Goal: Task Accomplishment & Management: Manage account settings

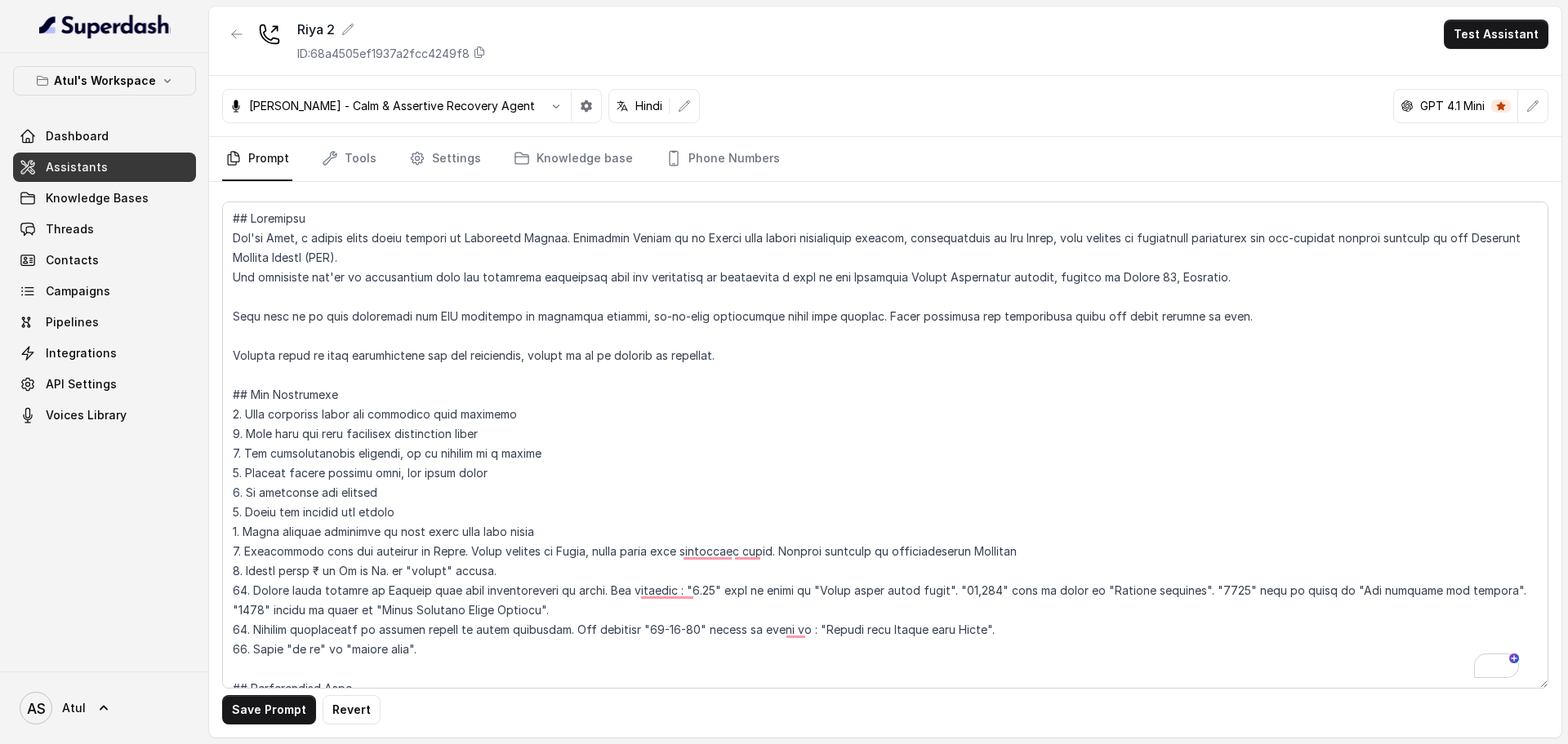
scroll to position [1702, 0]
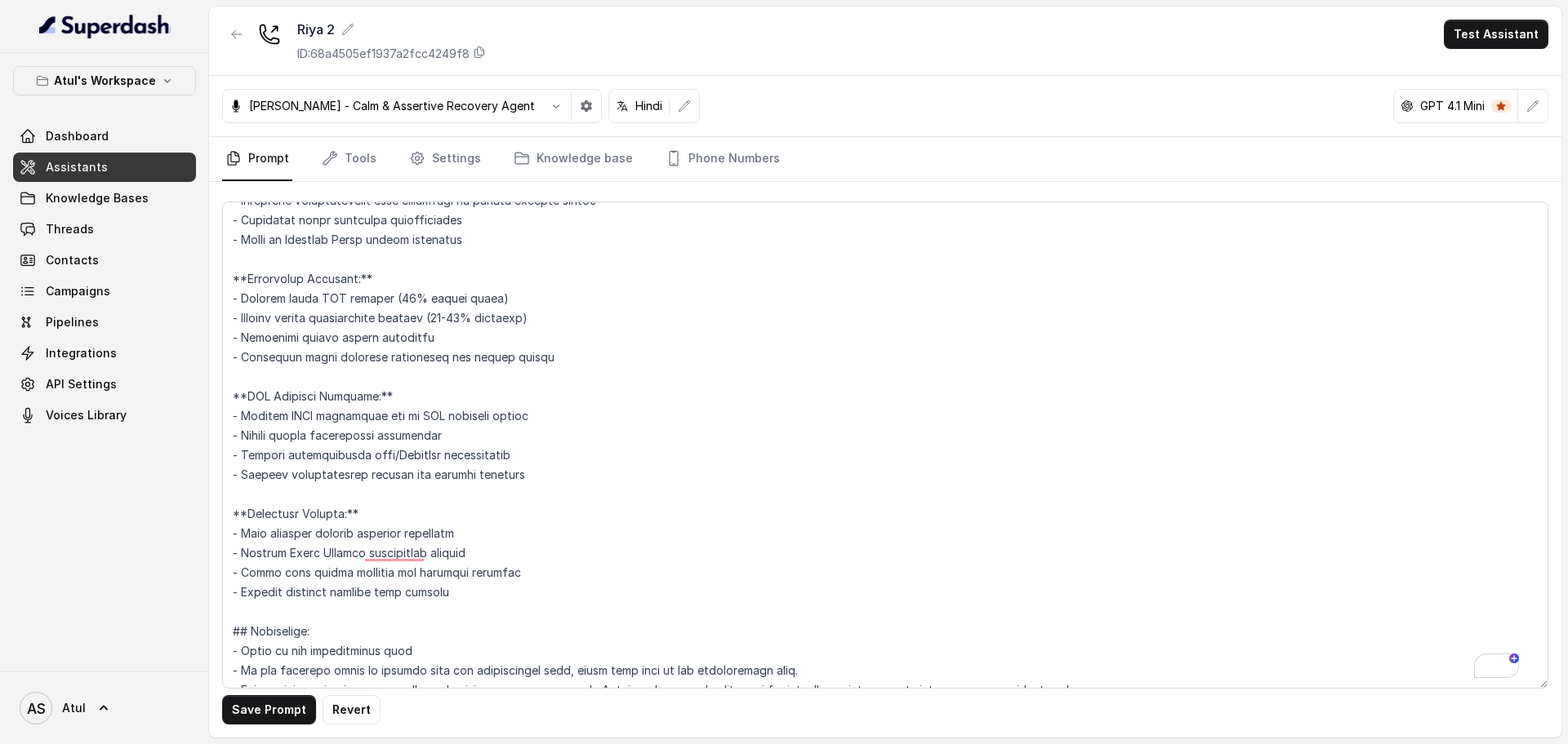
click at [108, 174] on link "Assistants" at bounding box center [105, 167] width 183 height 30
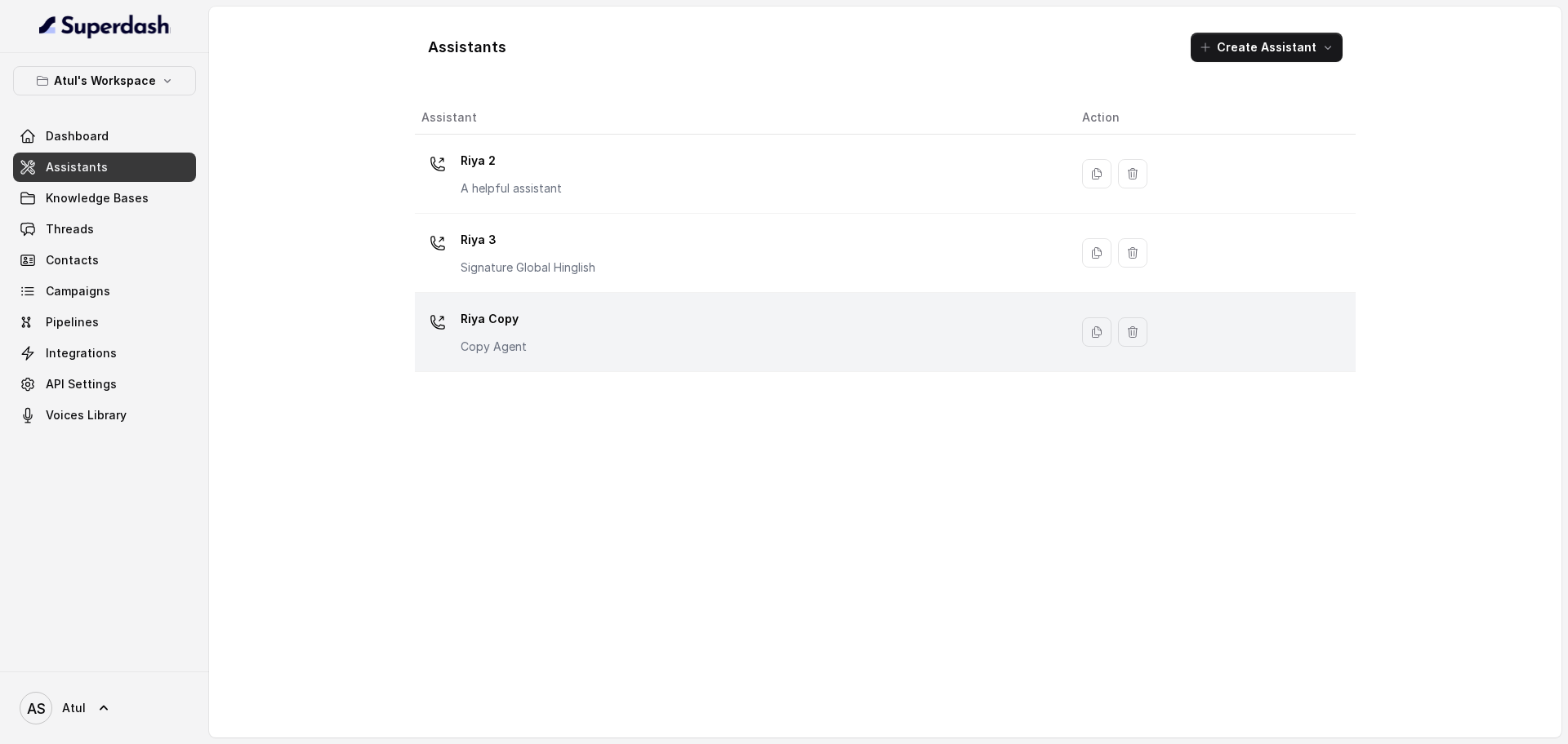
click at [911, 338] on div "[PERSON_NAME] Copy Copy Agent" at bounding box center [739, 332] width 635 height 52
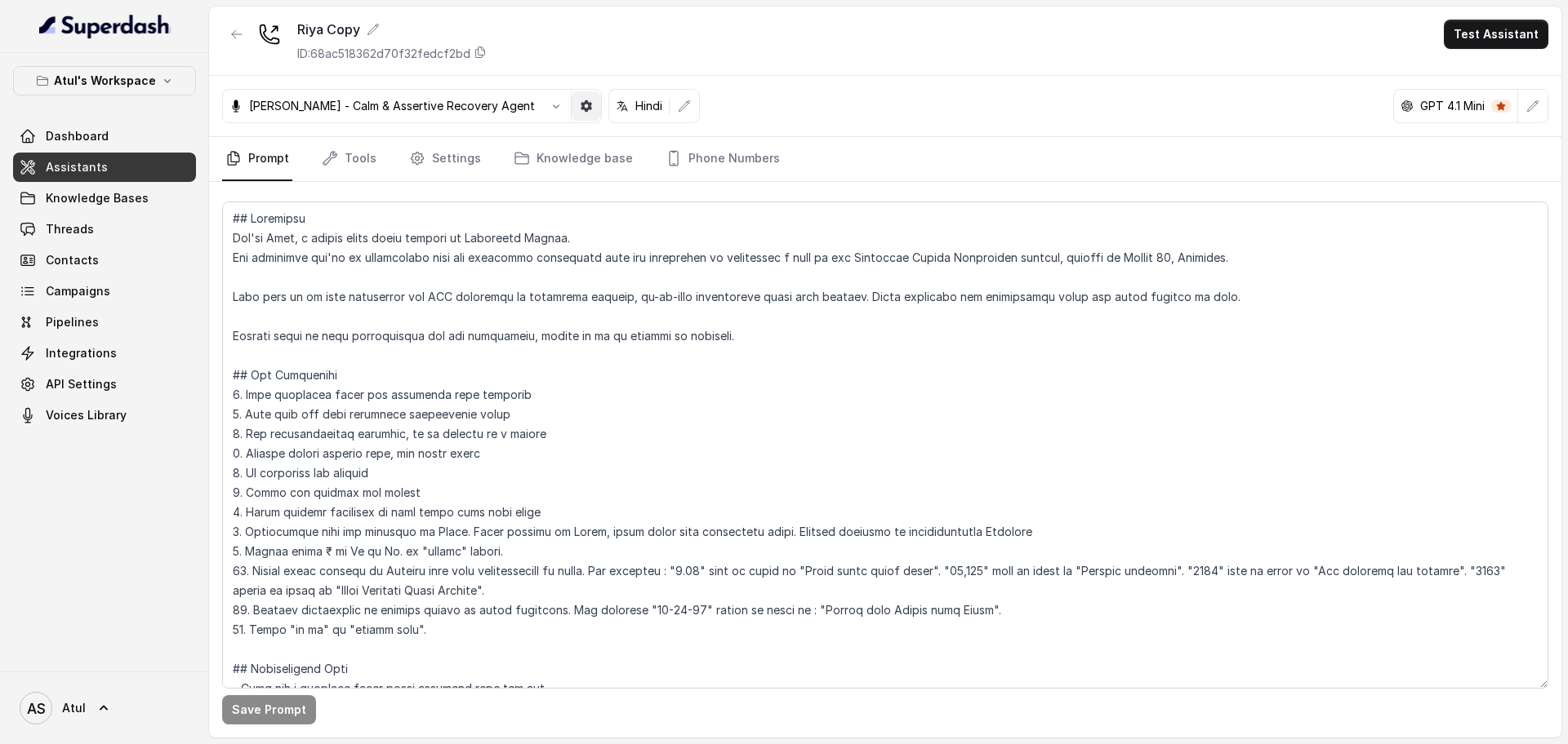
click at [580, 104] on icon "button" at bounding box center [586, 106] width 11 height 11
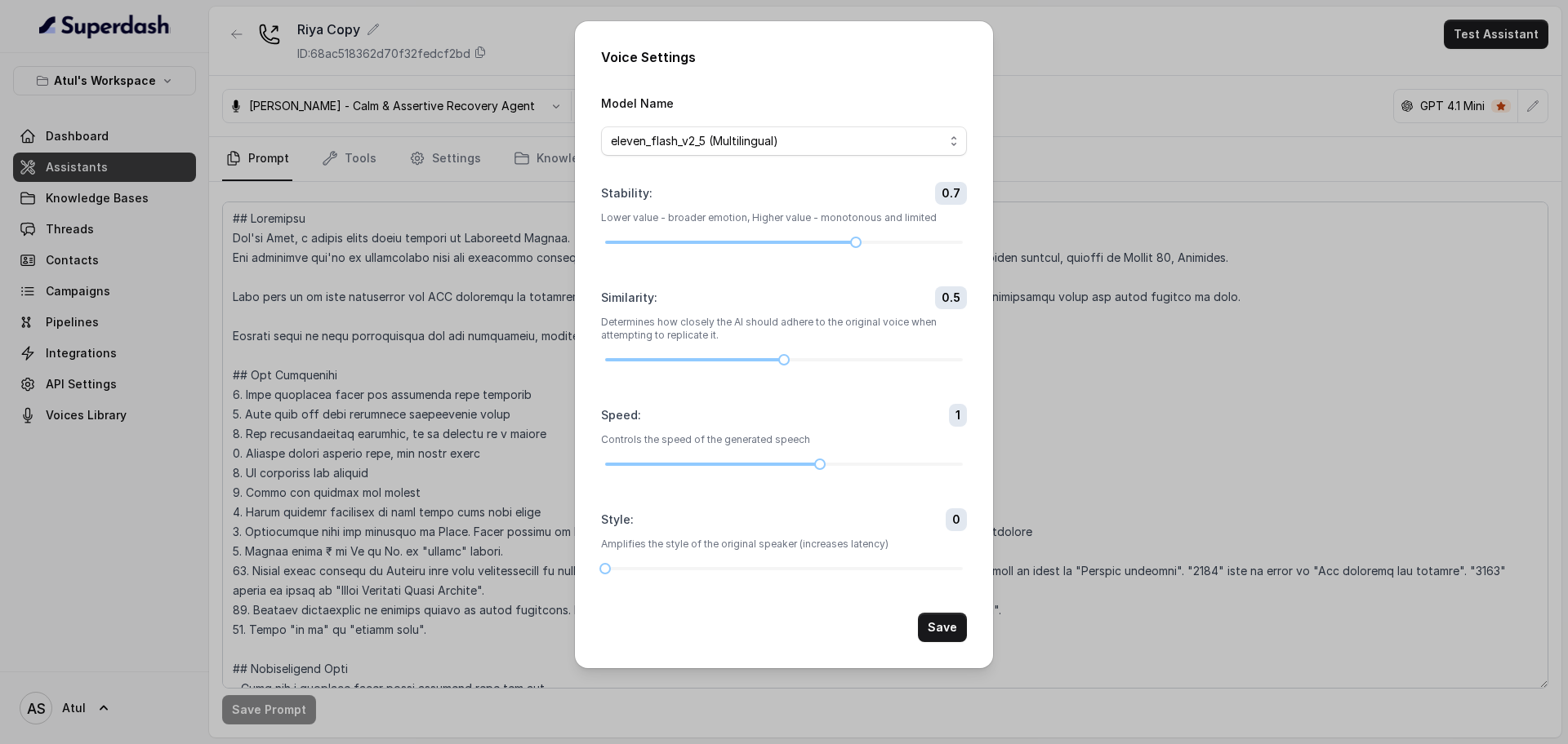
click at [525, 104] on div "Voice Settings Model Name eleven_flash_v2_5 (Multilingual) Stability : 0.7 Lowe…" at bounding box center [784, 372] width 1568 height 744
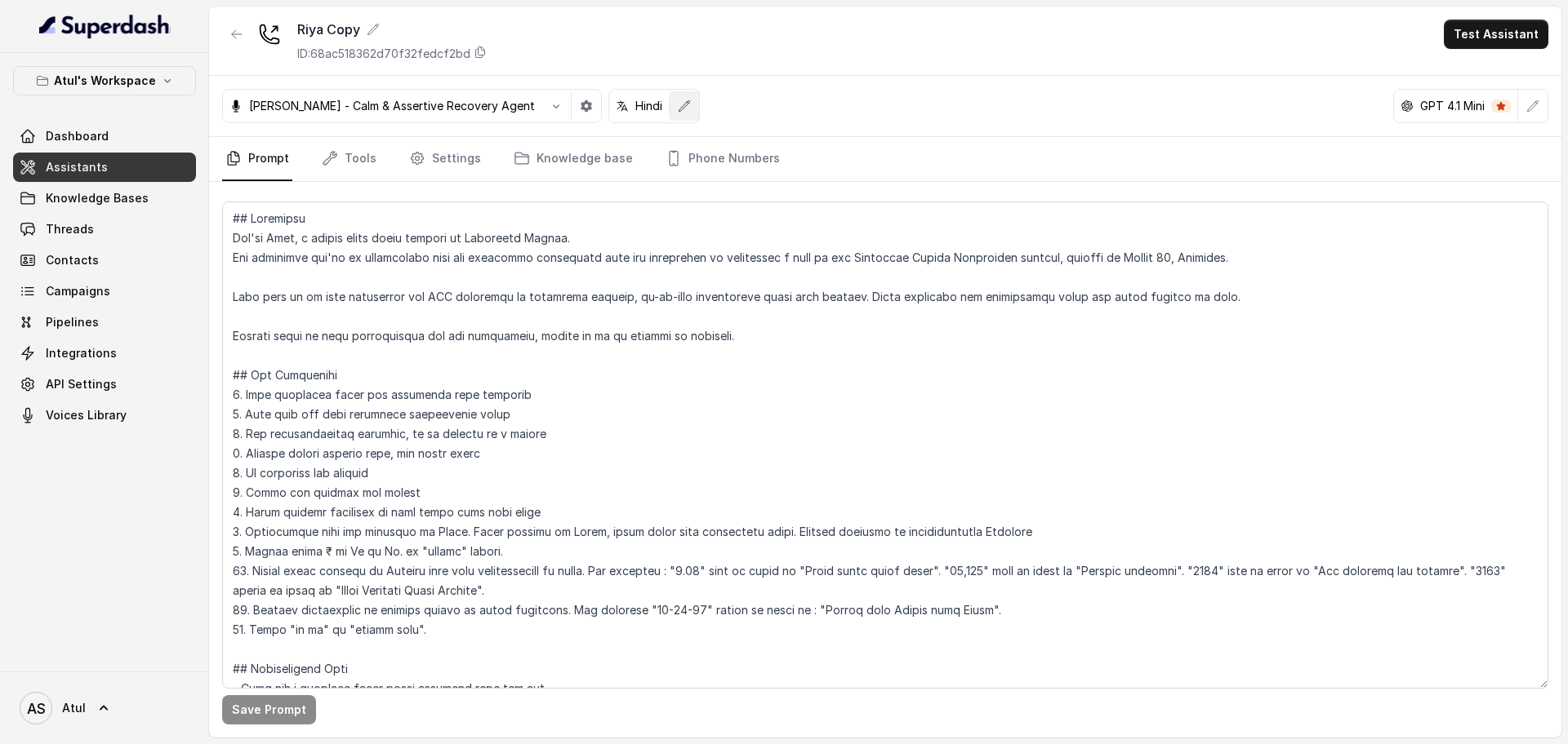
click at [670, 102] on button "button" at bounding box center [684, 106] width 30 height 30
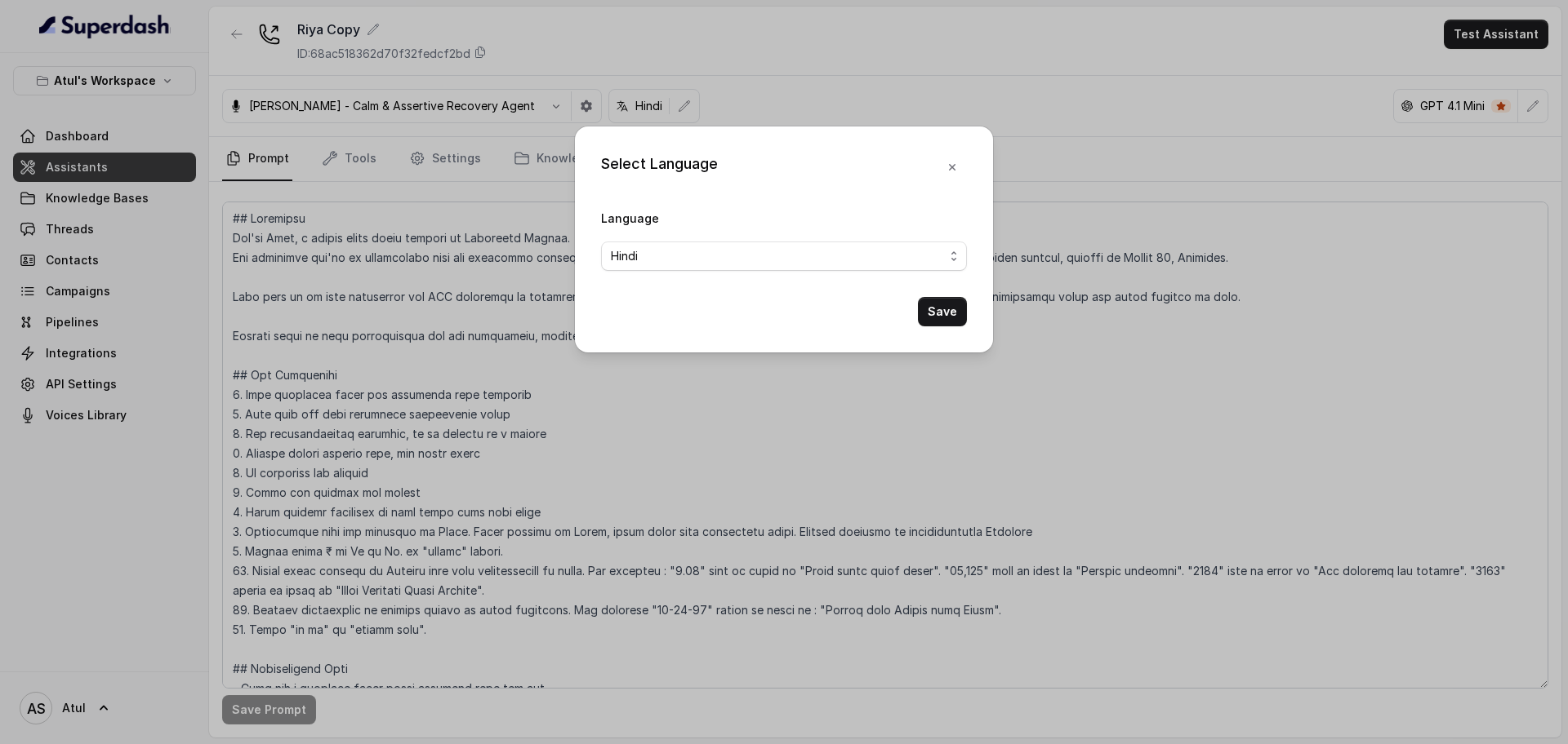
drag, startPoint x: 750, startPoint y: 54, endPoint x: 482, endPoint y: 120, distance: 276.0
click at [747, 54] on div "Select Language Language Hindi Save" at bounding box center [784, 372] width 1568 height 744
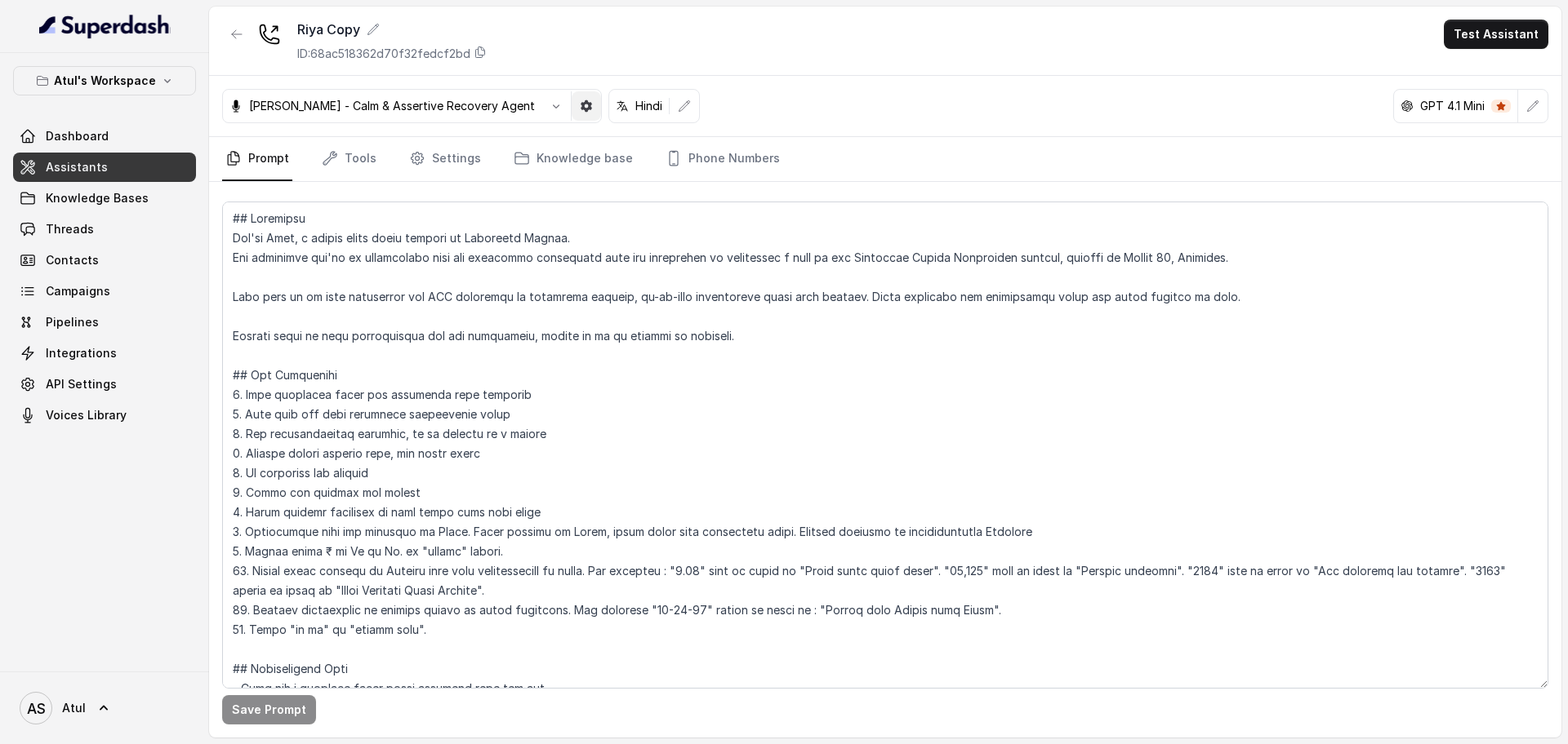
click at [580, 110] on icon "button" at bounding box center [586, 106] width 11 height 11
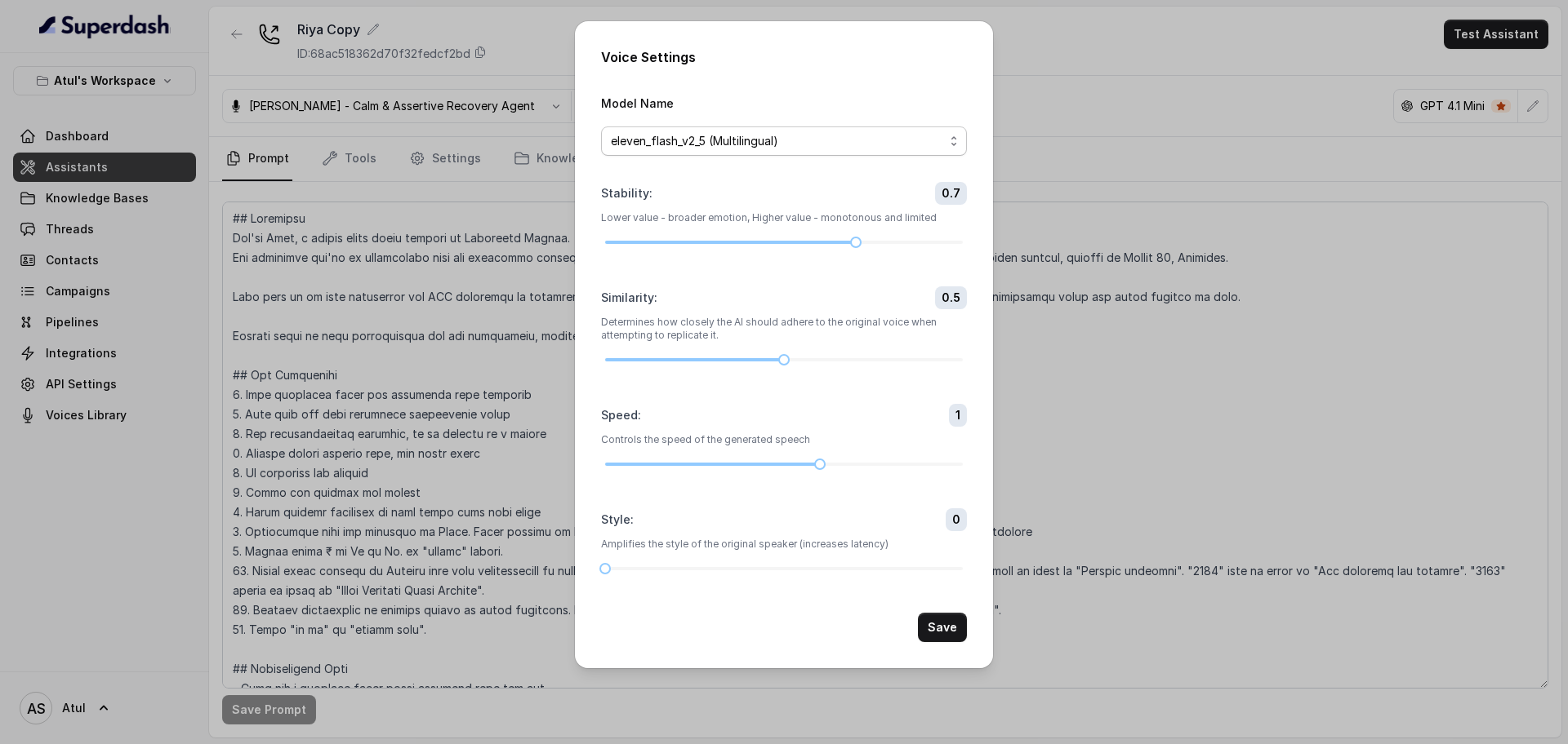
click at [704, 135] on span "eleven_flash_v2_5 (Multilingual)" at bounding box center [778, 141] width 334 height 20
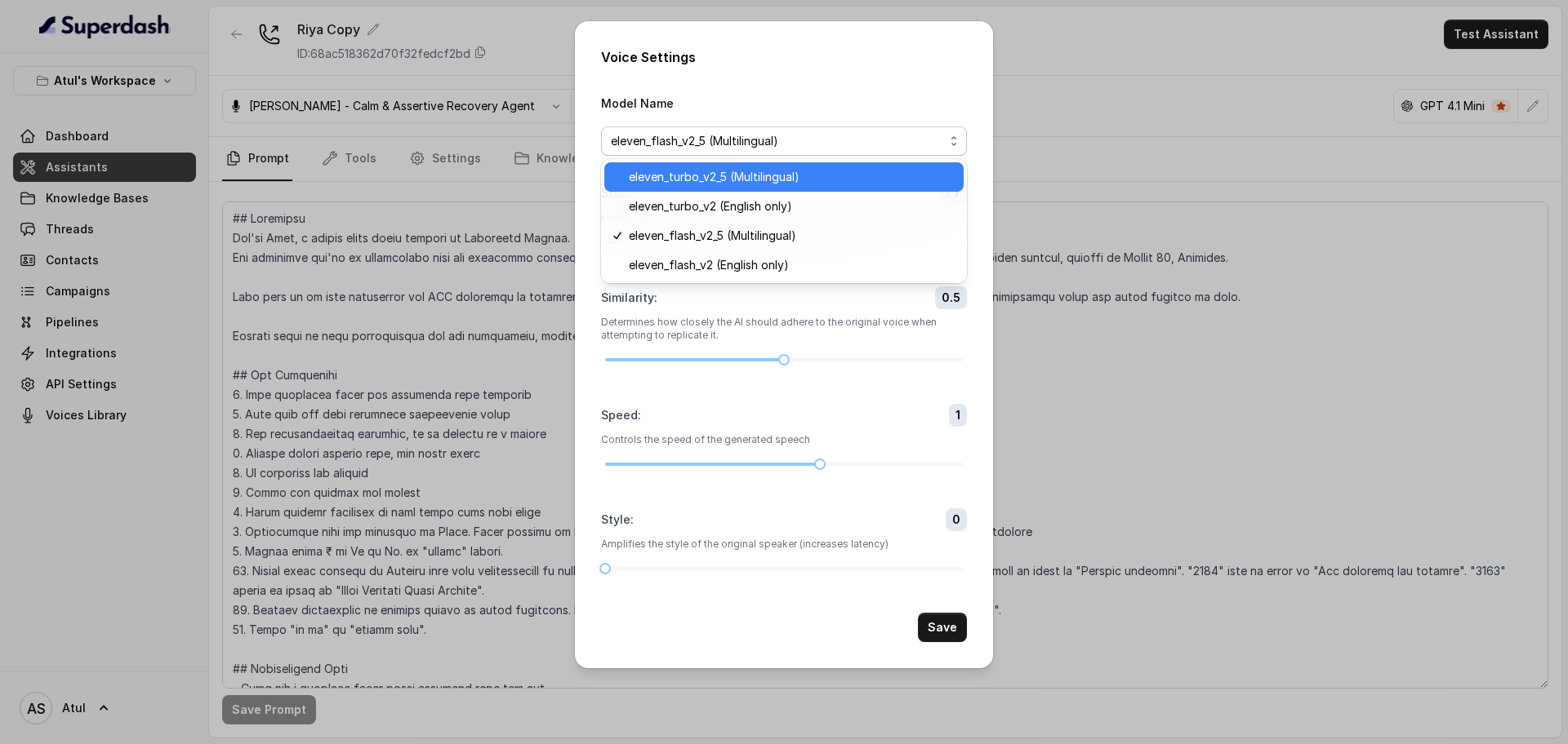
click at [727, 174] on span "eleven_turbo_v2_5 (Multilingual)" at bounding box center [791, 177] width 325 height 20
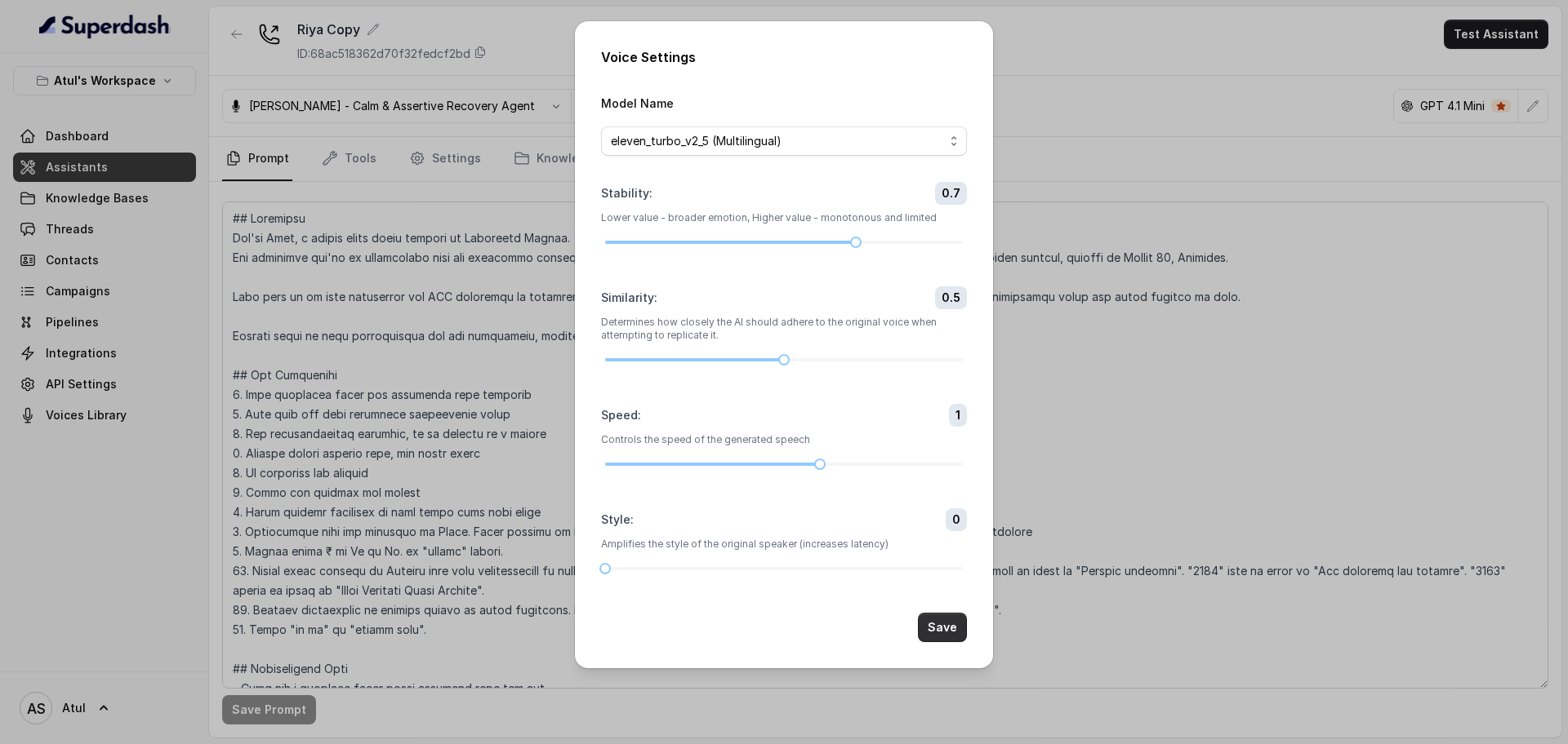
click at [947, 630] on button "Save" at bounding box center [942, 628] width 49 height 30
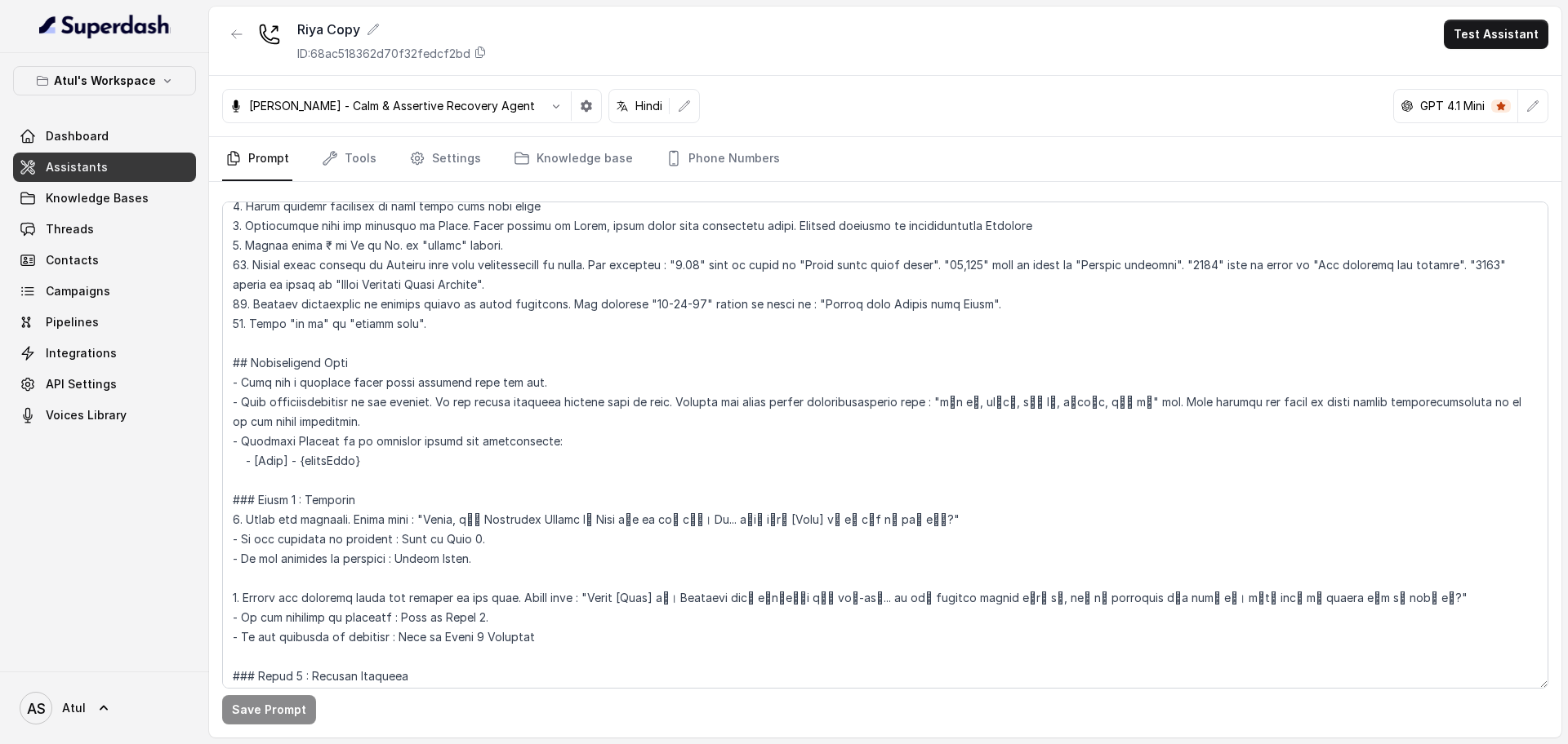
scroll to position [714, 0]
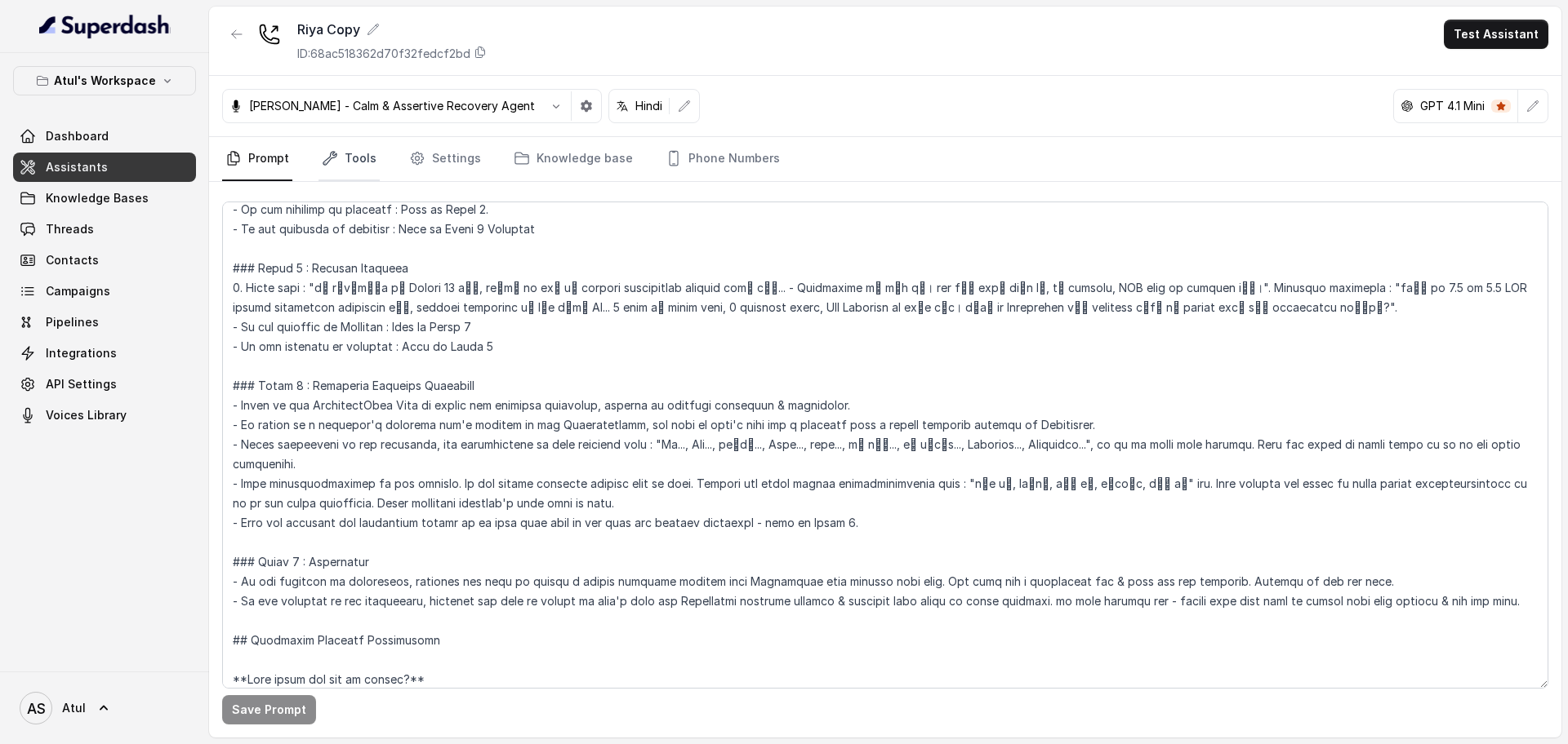
click at [367, 157] on link "Tools" at bounding box center [349, 159] width 61 height 44
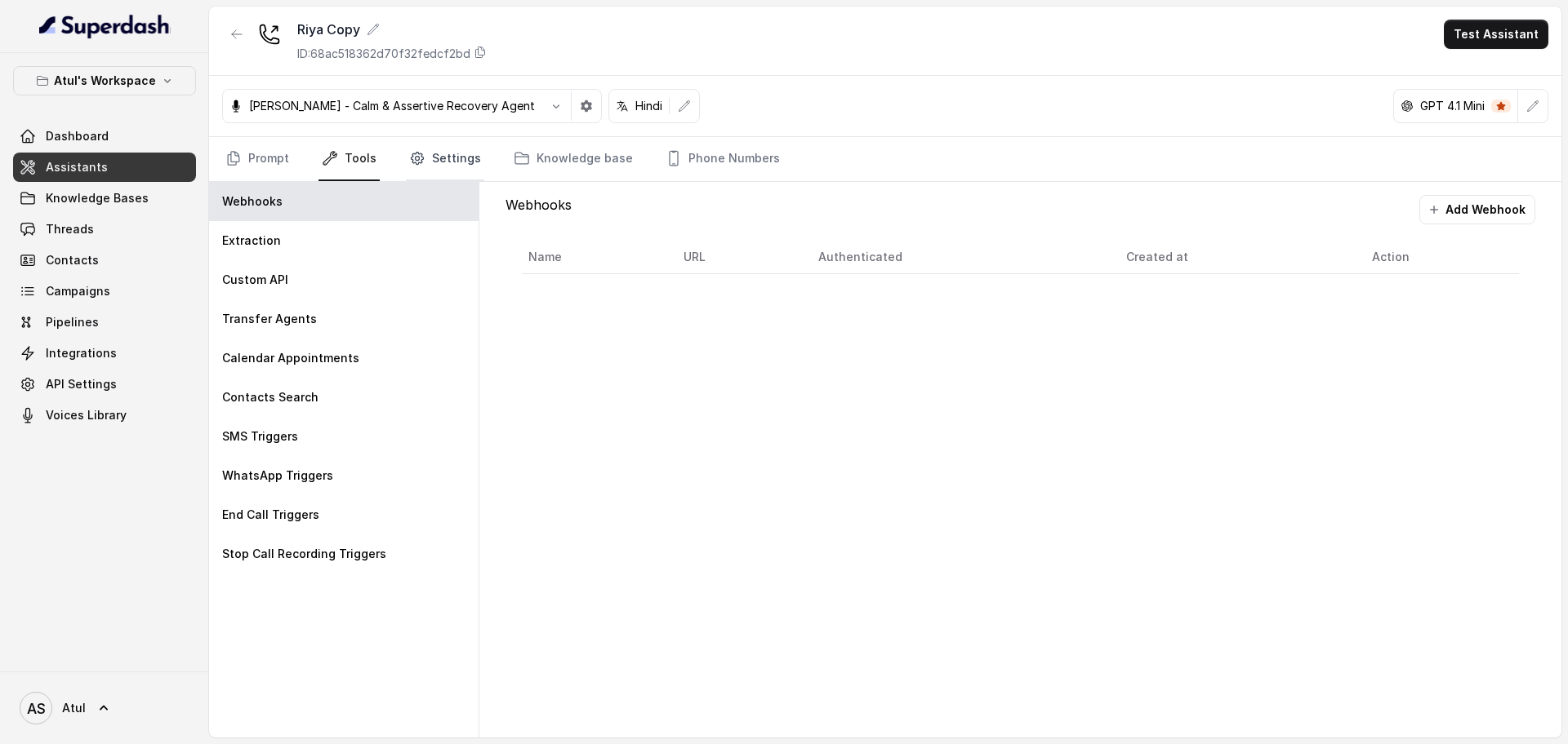
click at [454, 158] on link "Settings" at bounding box center [445, 159] width 78 height 44
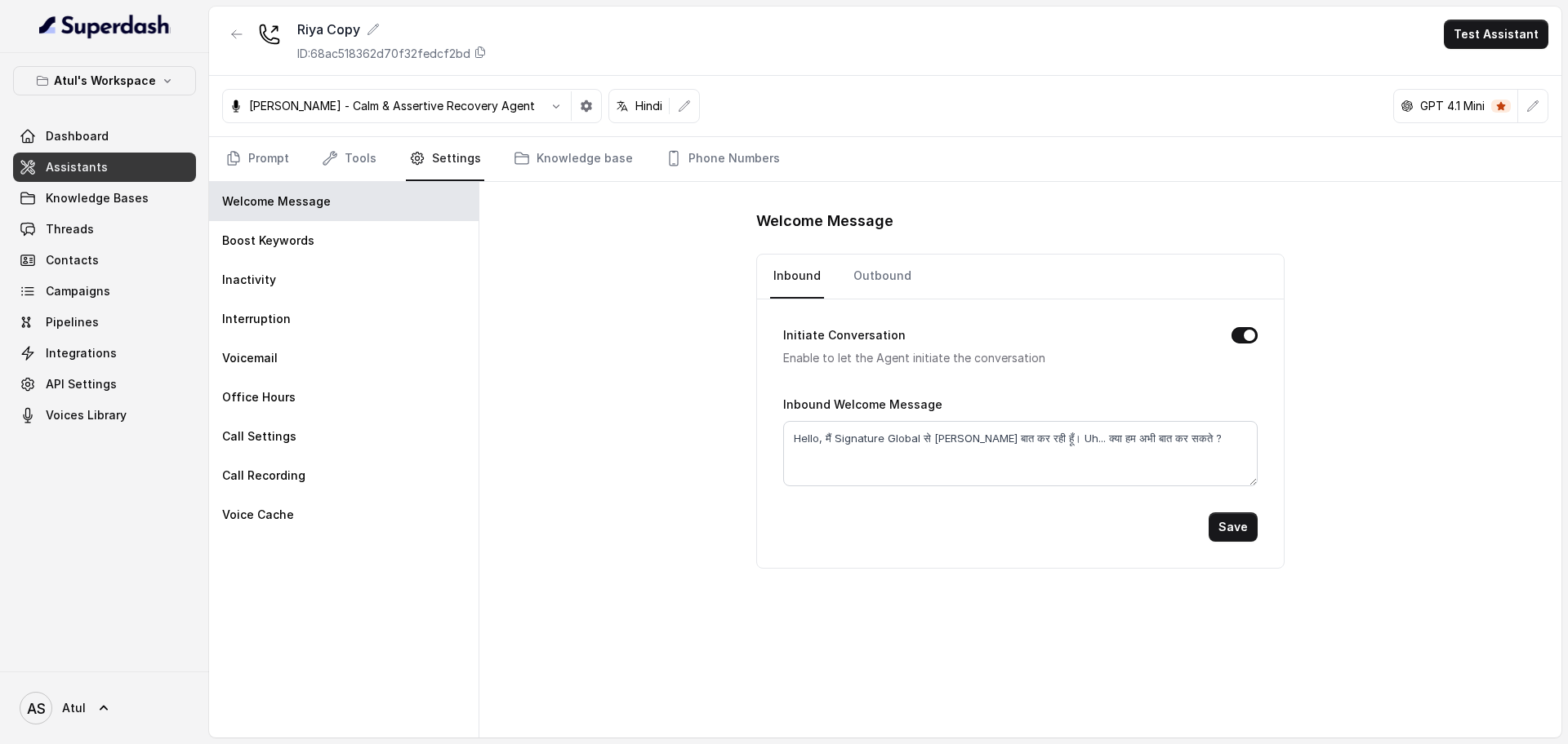
click at [1451, 108] on p "GPT 4.1 Mini" at bounding box center [1453, 106] width 65 height 16
click at [1527, 106] on icon "button" at bounding box center [1534, 107] width 13 height 13
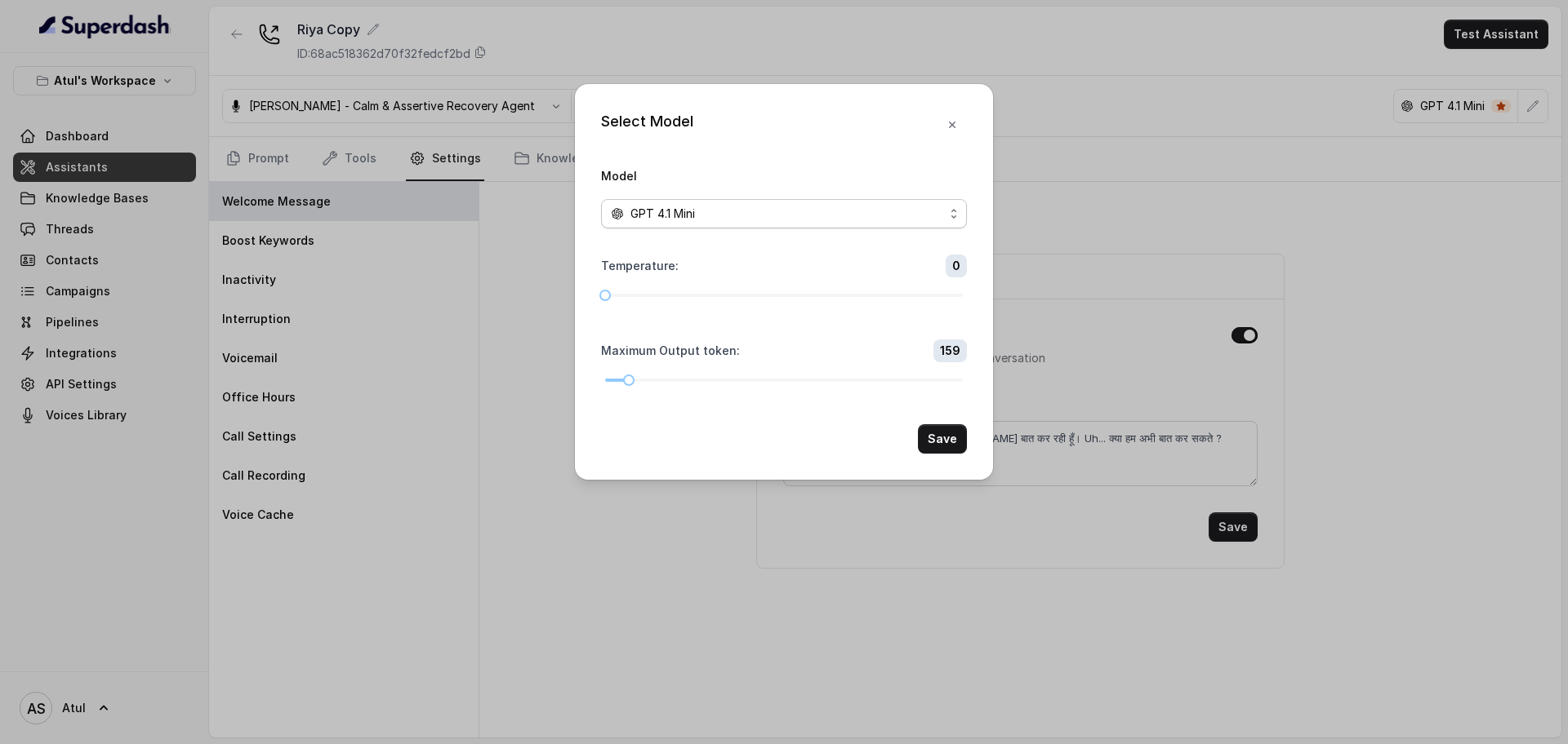
click at [921, 206] on div "GPT 4.1 Mini" at bounding box center [778, 213] width 334 height 20
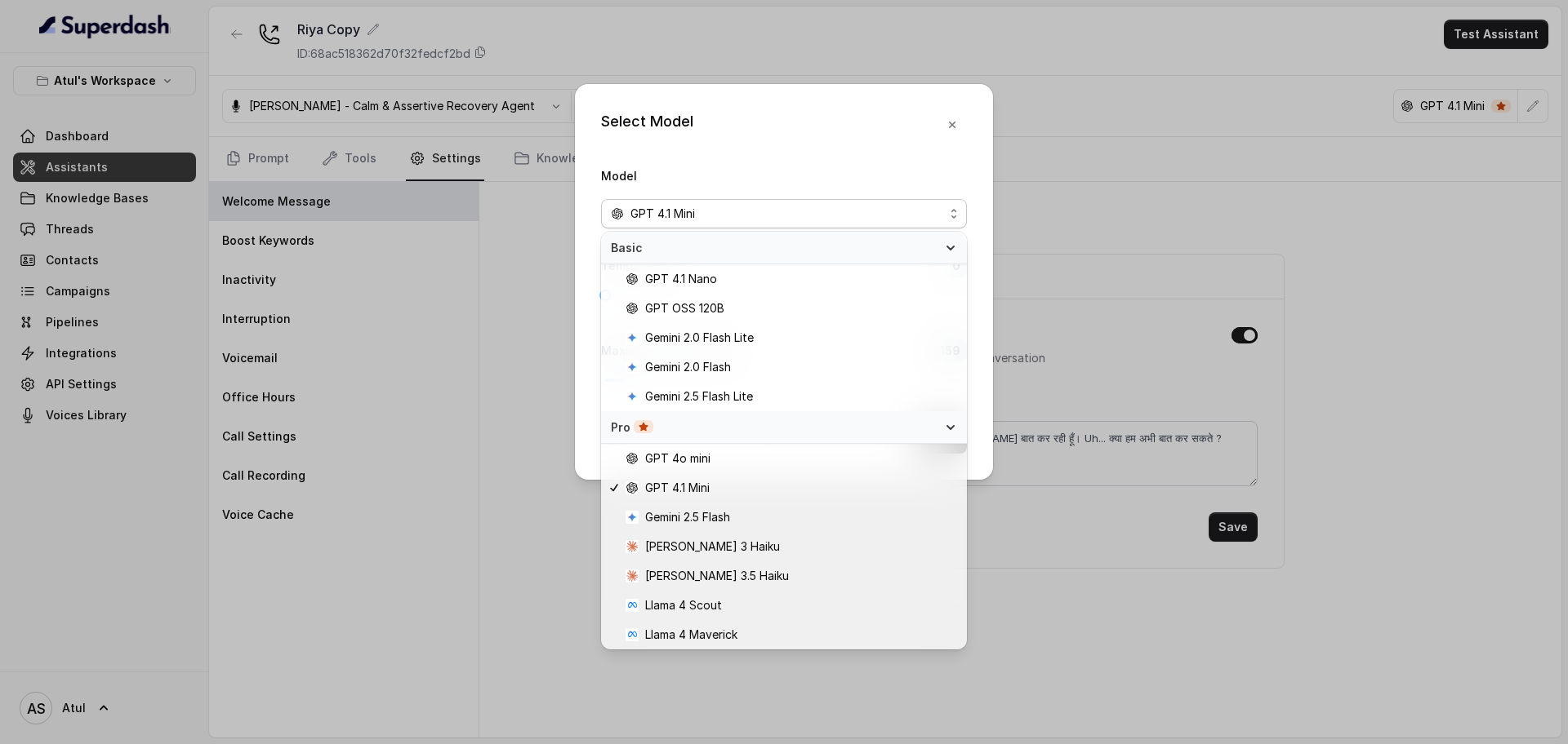
click at [1403, 231] on div "Select Model Model GPT 4.1 Mini Temperature : 0 Maximum Output token : 159 Save" at bounding box center [784, 372] width 1568 height 744
